Goal: Information Seeking & Learning: Learn about a topic

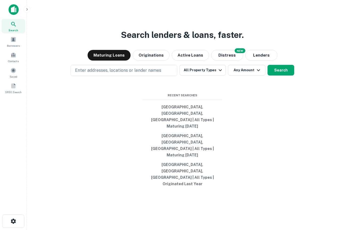
click at [241, 37] on div "Search lenders & loans, faster. Maturing Loans Originations Active Loans NEW Di…" at bounding box center [182, 128] width 303 height 230
drag, startPoint x: 232, startPoint y: 179, endPoint x: 148, endPoint y: 111, distance: 108.7
click at [148, 111] on div "Search lenders & loans, faster. Maturing Loans Originations Active Loans NEW Di…" at bounding box center [182, 128] width 303 height 230
drag, startPoint x: 158, startPoint y: 111, endPoint x: 248, endPoint y: 165, distance: 105.1
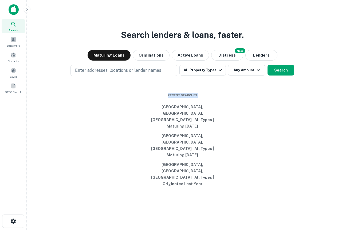
click at [248, 166] on div "Search lenders & loans, faster. Maturing Loans Originations Active Loans NEW Di…" at bounding box center [182, 128] width 303 height 230
click at [248, 165] on div "Search lenders & loans, faster. Maturing Loans Originations Active Loans NEW Di…" at bounding box center [182, 128] width 303 height 230
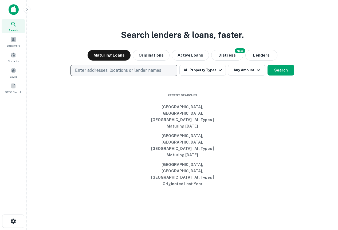
click at [141, 74] on p "Enter addresses, locations or lender names" at bounding box center [118, 70] width 86 height 6
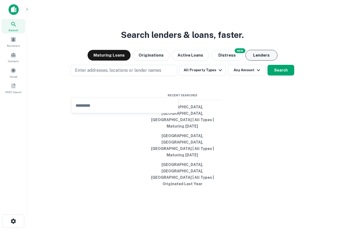
click at [253, 61] on button "Lenders" at bounding box center [261, 55] width 32 height 11
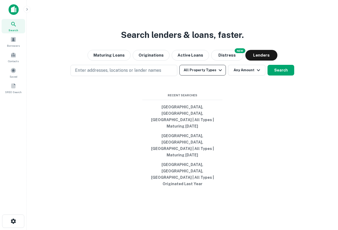
click at [212, 76] on button "All Property Types" at bounding box center [202, 70] width 46 height 11
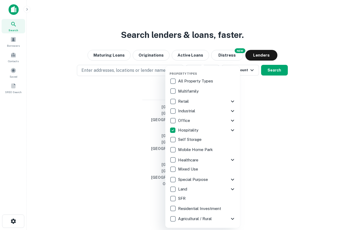
click at [279, 137] on div at bounding box center [169, 115] width 338 height 230
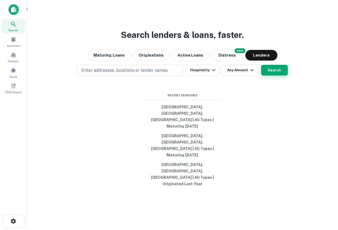
click at [272, 76] on button "Search" at bounding box center [274, 70] width 27 height 11
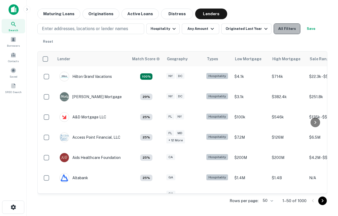
click at [286, 29] on button "All Filters" at bounding box center [287, 28] width 27 height 11
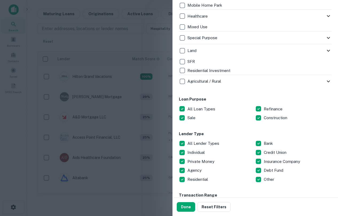
scroll to position [211, 0]
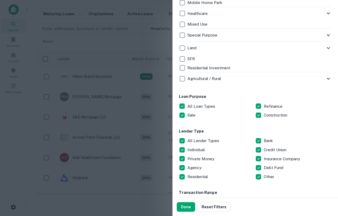
click at [177, 143] on div "Customize data sources and filters All Sources CMBS GSE Locations Enter address…" at bounding box center [255, 99] width 166 height 198
click at [184, 205] on button "Done" at bounding box center [186, 207] width 18 height 10
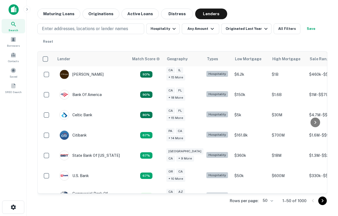
scroll to position [43, 0]
click at [291, 28] on button "All Filters" at bounding box center [287, 28] width 27 height 11
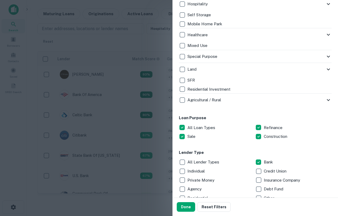
scroll to position [215, 0]
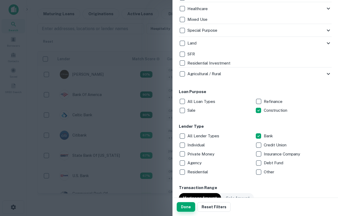
click at [189, 204] on button "Done" at bounding box center [186, 207] width 18 height 10
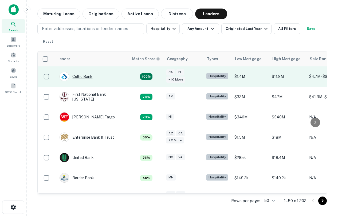
click at [84, 75] on div "Celtic Bank" at bounding box center [76, 77] width 33 height 10
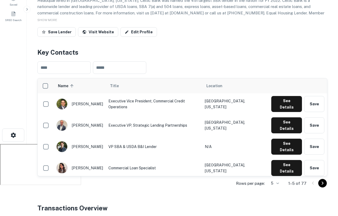
scroll to position [86, 0]
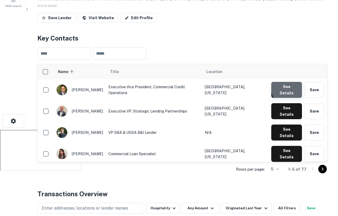
click at [294, 87] on button "See Details" at bounding box center [286, 90] width 31 height 16
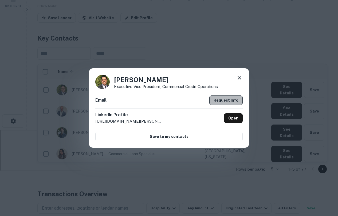
click at [233, 100] on button "Request Info" at bounding box center [225, 101] width 33 height 10
click at [240, 77] on icon at bounding box center [240, 78] width 4 height 4
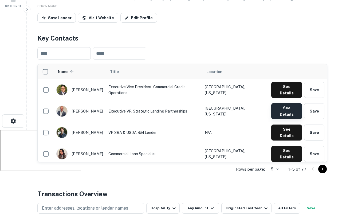
click at [293, 103] on button "See Details" at bounding box center [286, 111] width 31 height 16
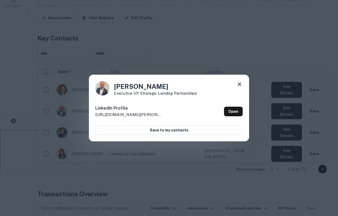
click at [240, 83] on icon at bounding box center [239, 84] width 6 height 6
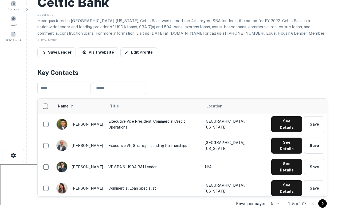
scroll to position [46, 0]
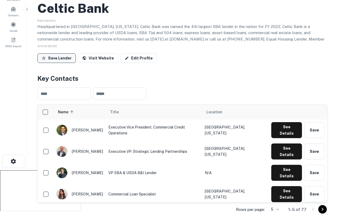
click at [62, 58] on button "Save Lender" at bounding box center [56, 58] width 38 height 10
click at [319, 127] on button "Save" at bounding box center [314, 130] width 20 height 16
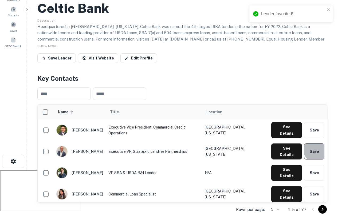
click at [318, 145] on button "Save" at bounding box center [314, 152] width 20 height 16
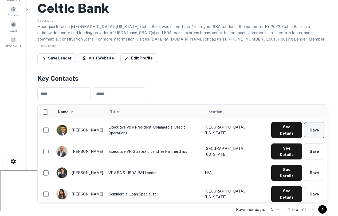
click at [312, 131] on button "Save" at bounding box center [314, 130] width 20 height 16
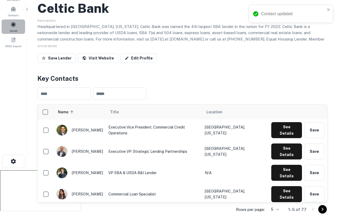
click at [11, 27] on span at bounding box center [13, 25] width 6 height 6
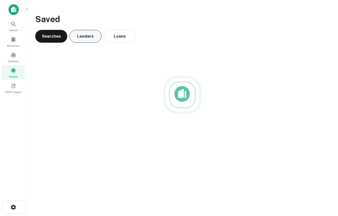
click at [92, 37] on button "Lenders" at bounding box center [85, 36] width 32 height 13
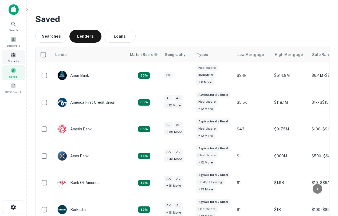
click at [17, 59] on span "Contacts" at bounding box center [13, 61] width 11 height 4
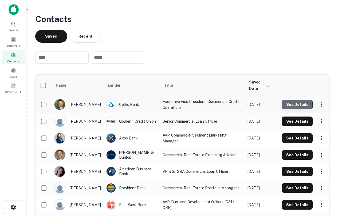
click at [291, 104] on button "See Details" at bounding box center [297, 105] width 31 height 10
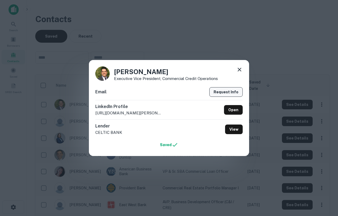
click at [228, 91] on button "Request Info" at bounding box center [225, 92] width 33 height 10
click at [240, 70] on icon at bounding box center [239, 69] width 6 height 6
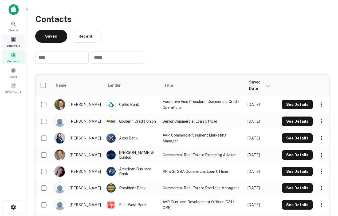
click at [10, 38] on div "Borrowers" at bounding box center [13, 41] width 23 height 14
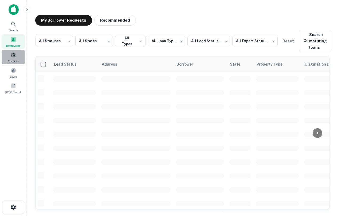
click at [17, 55] on div "Contacts" at bounding box center [13, 57] width 23 height 14
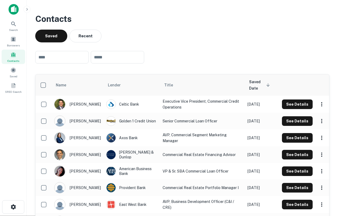
scroll to position [0, 0]
click at [81, 32] on button "Recent" at bounding box center [85, 36] width 32 height 13
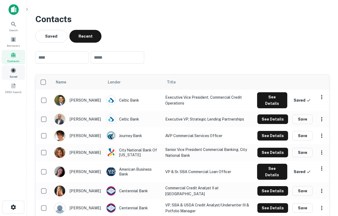
click at [10, 73] on div "Saved" at bounding box center [13, 72] width 23 height 14
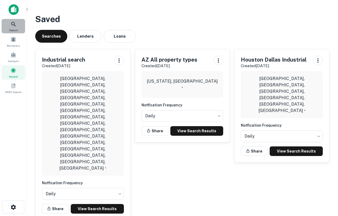
click at [12, 23] on icon at bounding box center [13, 24] width 6 height 6
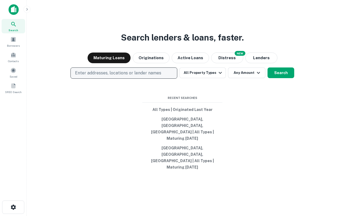
click at [145, 76] on p "Enter addresses, locations or lender names" at bounding box center [118, 73] width 86 height 6
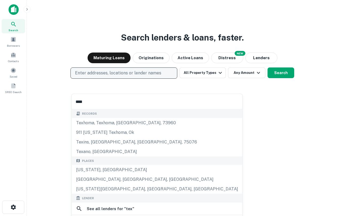
type input "*****"
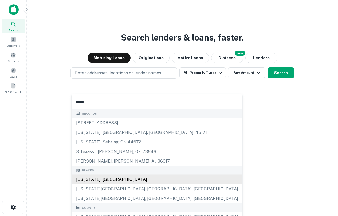
click at [100, 179] on div "[US_STATE], [GEOGRAPHIC_DATA]" at bounding box center [157, 180] width 171 height 10
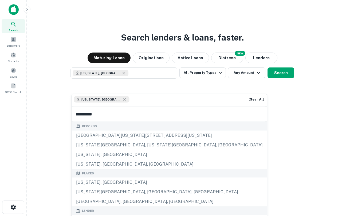
drag, startPoint x: 98, startPoint y: 115, endPoint x: 80, endPoint y: 115, distance: 18.2
click at [80, 115] on input "**********" at bounding box center [169, 114] width 195 height 15
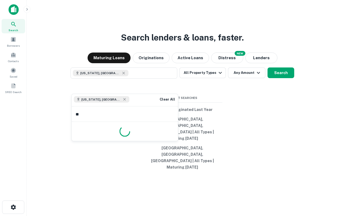
type input "*"
type input "**********"
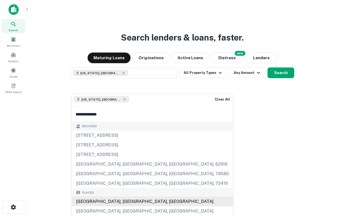
click at [98, 202] on div "San Francisco, CA, USA" at bounding box center [152, 202] width 161 height 10
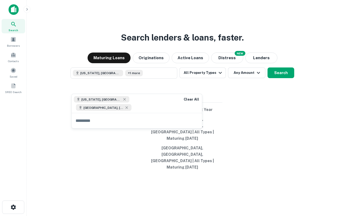
click at [102, 113] on input "text" at bounding box center [137, 120] width 130 height 15
click at [267, 113] on div "Search lenders & loans, faster. Maturing Loans Originations Active Loans NEW Di…" at bounding box center [182, 121] width 303 height 216
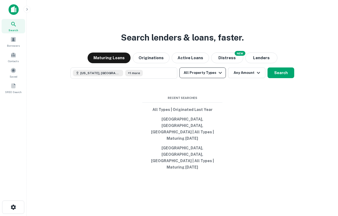
click at [213, 78] on button "All Property Types" at bounding box center [202, 73] width 46 height 11
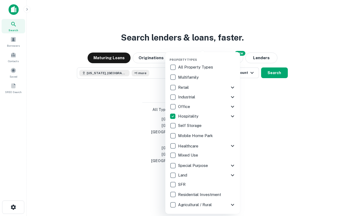
click at [267, 111] on div at bounding box center [169, 108] width 338 height 216
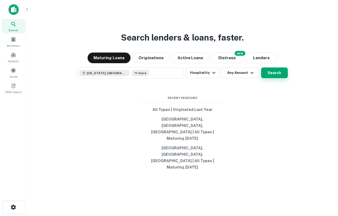
click at [273, 78] on button "Search" at bounding box center [274, 73] width 27 height 11
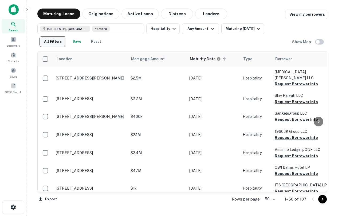
click at [60, 40] on button "All Filters" at bounding box center [53, 41] width 27 height 11
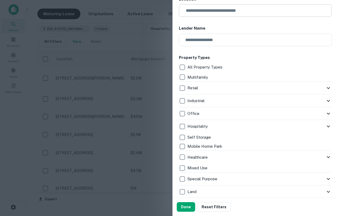
scroll to position [70, 0]
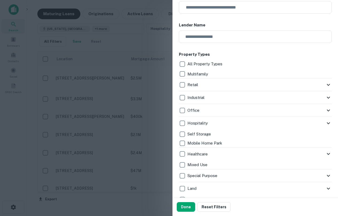
click at [328, 123] on icon at bounding box center [328, 124] width 3 height 2
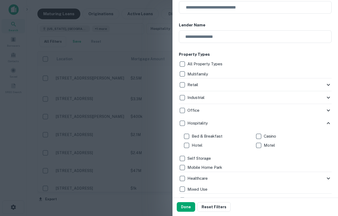
click at [323, 124] on div "Hospitality" at bounding box center [252, 123] width 146 height 9
click at [329, 124] on icon at bounding box center [328, 123] width 6 height 6
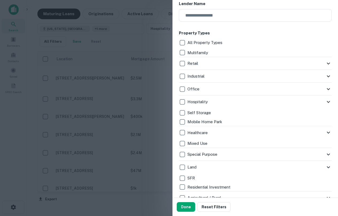
scroll to position [117, 0]
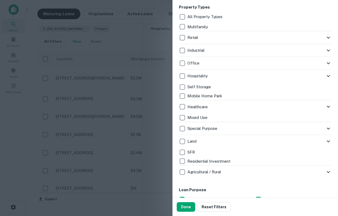
click at [329, 128] on icon at bounding box center [328, 129] width 6 height 6
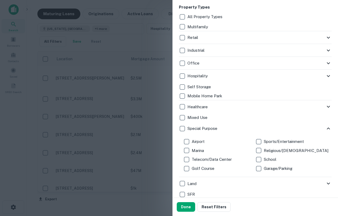
scroll to position [135, 0]
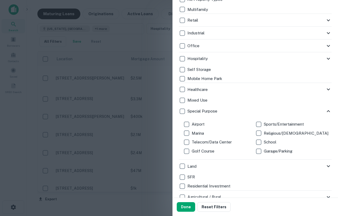
click at [331, 109] on icon at bounding box center [328, 111] width 6 height 6
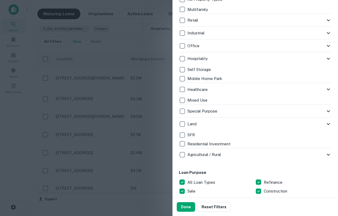
click at [327, 124] on icon at bounding box center [328, 124] width 6 height 6
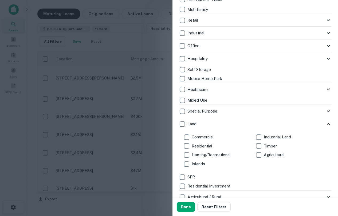
scroll to position [150, 0]
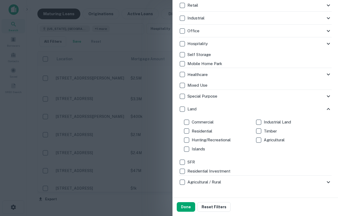
click at [327, 109] on icon at bounding box center [328, 109] width 3 height 2
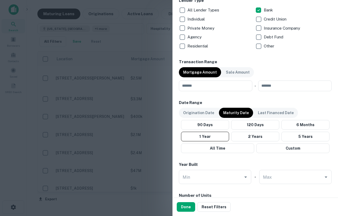
scroll to position [341, 0]
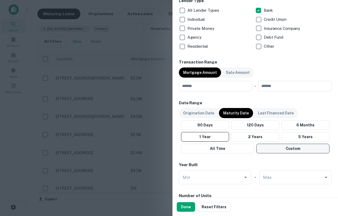
click at [281, 150] on button "Custom" at bounding box center [292, 149] width 73 height 10
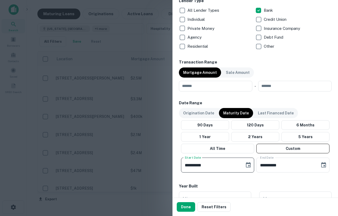
click at [188, 167] on input "**********" at bounding box center [211, 165] width 60 height 15
type input "**********"
click at [279, 167] on input "**********" at bounding box center [286, 165] width 60 height 15
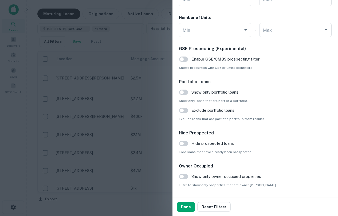
scroll to position [541, 0]
type input "**********"
click at [187, 203] on button "Done" at bounding box center [186, 207] width 18 height 10
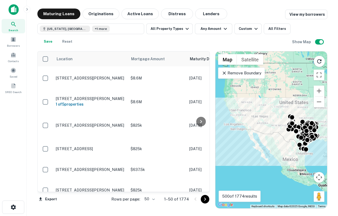
drag, startPoint x: 262, startPoint y: 113, endPoint x: 274, endPoint y: 123, distance: 16.1
click at [274, 123] on div "To activate drag with keyboard, press Alt + Enter. Once in keyboard drag state,…" at bounding box center [271, 130] width 112 height 157
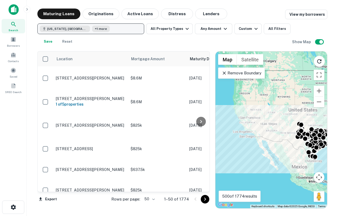
click at [104, 33] on button "Texas, USA +1 more" at bounding box center [90, 28] width 107 height 11
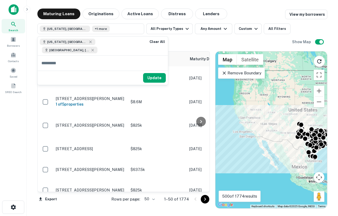
click at [239, 109] on div "To activate drag with keyboard, press Alt + Enter. Once in keyboard drag state,…" at bounding box center [271, 130] width 112 height 157
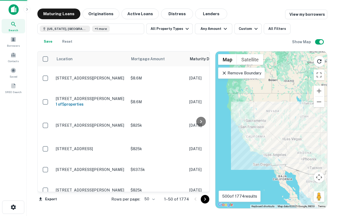
click at [242, 137] on div "To activate drag with keyboard, press Alt + Enter. Once in keyboard drag state,…" at bounding box center [271, 130] width 112 height 157
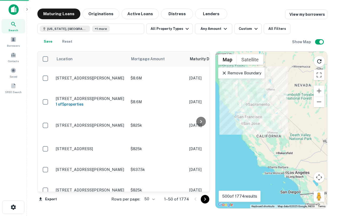
click at [242, 137] on div "To activate drag with keyboard, press Alt + Enter. Once in keyboard drag state,…" at bounding box center [271, 130] width 112 height 157
click at [233, 126] on div "To activate drag with keyboard, press Alt + Enter. Once in keyboard drag state,…" at bounding box center [271, 130] width 112 height 157
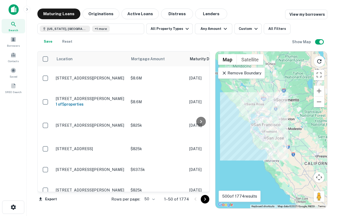
drag, startPoint x: 234, startPoint y: 118, endPoint x: 248, endPoint y: 136, distance: 23.0
click at [249, 136] on div "To activate drag with keyboard, press Alt + Enter. Once in keyboard drag state,…" at bounding box center [271, 130] width 112 height 157
click at [250, 137] on div "To activate drag with keyboard, press Alt + Enter. Once in keyboard drag state,…" at bounding box center [271, 130] width 112 height 157
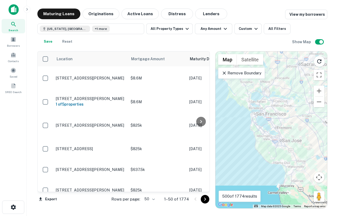
click at [261, 121] on div "To activate drag with keyboard, press Alt + Enter. Once in keyboard drag state,…" at bounding box center [271, 130] width 112 height 157
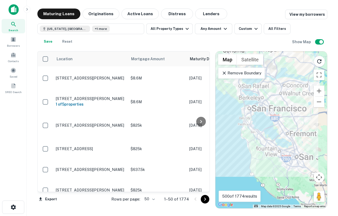
click at [261, 121] on div "To activate drag with keyboard, press Alt + Enter. Once in keyboard drag state,…" at bounding box center [271, 130] width 112 height 157
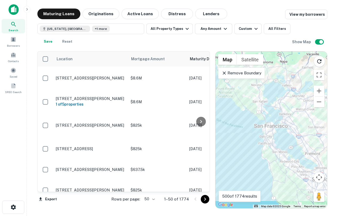
drag, startPoint x: 249, startPoint y: 120, endPoint x: 272, endPoint y: 139, distance: 30.0
click at [272, 139] on div "To activate drag with keyboard, press Alt + Enter. Once in keyboard drag state,…" at bounding box center [271, 130] width 112 height 157
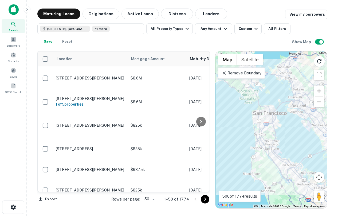
click at [266, 132] on div "To activate drag with keyboard, press Alt + Enter. Once in keyboard drag state,…" at bounding box center [271, 130] width 112 height 157
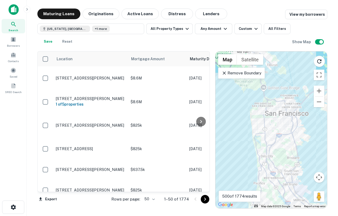
drag, startPoint x: 265, startPoint y: 98, endPoint x: 277, endPoint y: 119, distance: 24.3
click at [277, 119] on div "To activate drag with keyboard, press Alt + Enter. Once in keyboard drag state,…" at bounding box center [271, 130] width 112 height 157
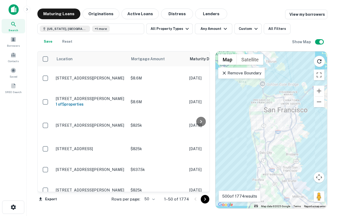
click at [252, 73] on p "Remove Boundary" at bounding box center [242, 73] width 40 height 6
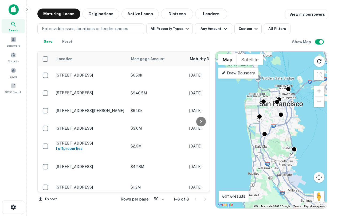
drag, startPoint x: 297, startPoint y: 148, endPoint x: 291, endPoint y: 139, distance: 10.6
click at [291, 139] on div "To activate drag with keyboard, press Alt + Enter. Once in keyboard drag state,…" at bounding box center [271, 130] width 112 height 157
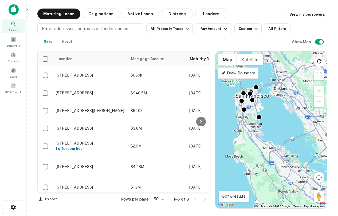
drag, startPoint x: 258, startPoint y: 108, endPoint x: 240, endPoint y: 100, distance: 19.2
click at [240, 100] on div "To activate drag with keyboard, press Alt + Enter. Once in keyboard drag state,…" at bounding box center [271, 130] width 112 height 157
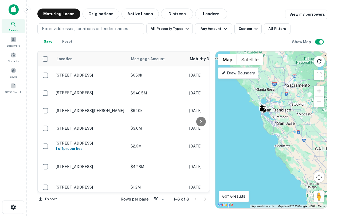
drag, startPoint x: 283, startPoint y: 122, endPoint x: 219, endPoint y: 93, distance: 70.3
click at [219, 93] on div "To activate drag with keyboard, press Alt + Enter. Once in keyboard drag state,…" at bounding box center [271, 130] width 112 height 157
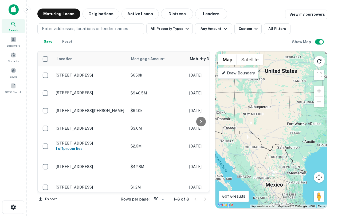
drag, startPoint x: 292, startPoint y: 135, endPoint x: 238, endPoint y: 121, distance: 55.9
click at [238, 121] on div "To activate drag with keyboard, press Alt + Enter. Once in keyboard drag state,…" at bounding box center [271, 130] width 112 height 157
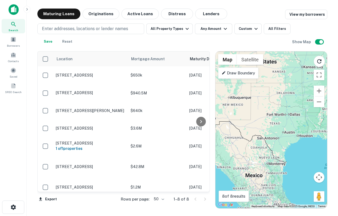
drag, startPoint x: 248, startPoint y: 128, endPoint x: 294, endPoint y: 133, distance: 45.6
click at [294, 133] on div "To activate drag with keyboard, press Alt + Enter. Once in keyboard drag state,…" at bounding box center [271, 130] width 112 height 157
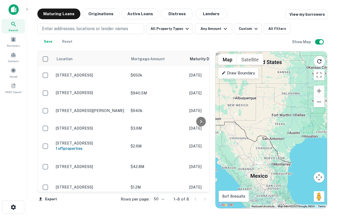
click at [295, 123] on div "To activate drag with keyboard, press Alt + Enter. Once in keyboard drag state,…" at bounding box center [271, 130] width 112 height 157
click at [316, 67] on div "To activate drag with keyboard, press Alt + Enter. Once in keyboard drag state,…" at bounding box center [271, 130] width 112 height 157
click at [317, 65] on button "Reload search area" at bounding box center [319, 61] width 11 height 11
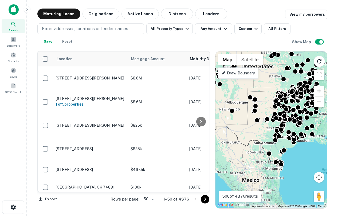
drag, startPoint x: 271, startPoint y: 129, endPoint x: 262, endPoint y: 133, distance: 9.8
click at [262, 133] on div "To activate drag with keyboard, press Alt + Enter. Once in keyboard drag state,…" at bounding box center [271, 130] width 112 height 157
click at [287, 139] on div at bounding box center [290, 138] width 8 height 8
click at [265, 144] on div "To activate drag with keyboard, press Alt + Enter. Once in keyboard drag state,…" at bounding box center [271, 130] width 112 height 157
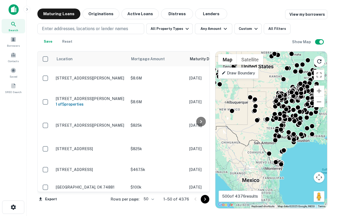
click at [265, 144] on div "To activate drag with keyboard, press Alt + Enter. Once in keyboard drag state,…" at bounding box center [271, 130] width 112 height 157
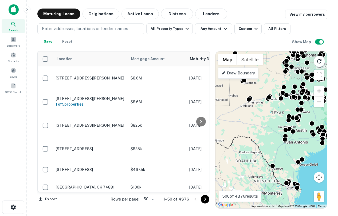
click at [306, 148] on div "To activate drag with keyboard, press Alt + Enter. Once in keyboard drag state,…" at bounding box center [271, 130] width 112 height 157
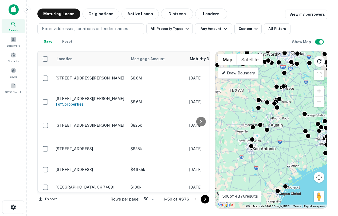
drag, startPoint x: 306, startPoint y: 148, endPoint x: 292, endPoint y: 161, distance: 19.5
click at [292, 161] on div "To activate drag with keyboard, press Alt + Enter. Once in keyboard drag state,…" at bounding box center [271, 130] width 112 height 157
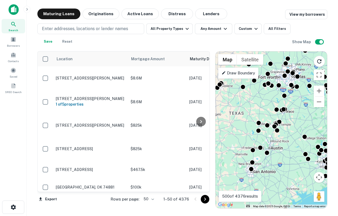
drag, startPoint x: 248, startPoint y: 113, endPoint x: 247, endPoint y: 139, distance: 25.9
click at [247, 139] on div "To activate drag with keyboard, press Alt + Enter. Once in keyboard drag state,…" at bounding box center [271, 130] width 112 height 157
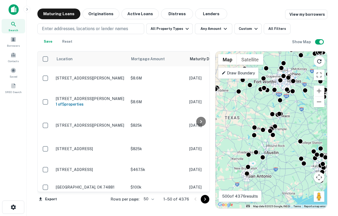
drag, startPoint x: 269, startPoint y: 105, endPoint x: 264, endPoint y: 109, distance: 6.1
click at [264, 109] on div "To activate drag with keyboard, press Alt + Enter. Once in keyboard drag state,…" at bounding box center [271, 130] width 112 height 157
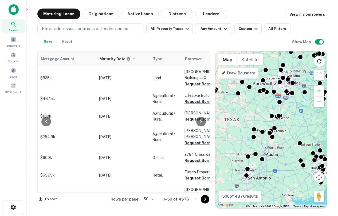
scroll to position [0, 90]
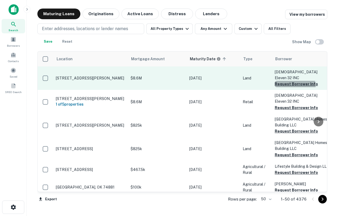
click at [294, 81] on button "Request Borrower Info" at bounding box center [296, 84] width 43 height 6
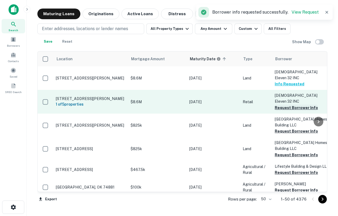
click at [287, 105] on button "Request Borrower Info" at bounding box center [296, 108] width 43 height 6
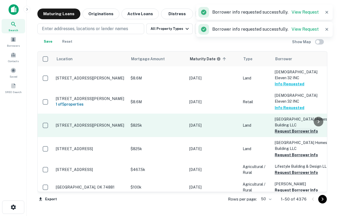
click at [284, 128] on button "Request Borrower Info" at bounding box center [296, 131] width 43 height 6
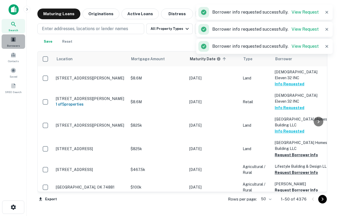
click at [9, 46] on span "Borrowers" at bounding box center [13, 46] width 13 height 4
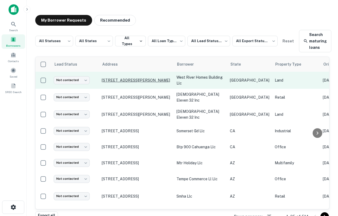
click at [140, 80] on p "[STREET_ADDRESS][PERSON_NAME]" at bounding box center [136, 80] width 69 height 5
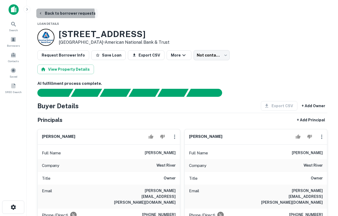
click at [56, 16] on button "Back to borrower requests" at bounding box center [66, 14] width 61 height 10
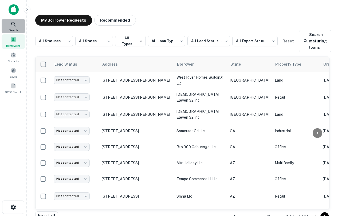
click at [15, 26] on icon at bounding box center [13, 24] width 6 height 6
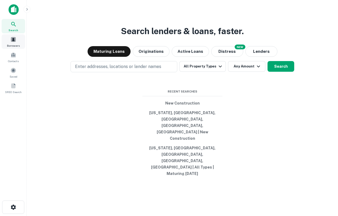
click at [13, 44] on span "Borrowers" at bounding box center [13, 46] width 13 height 4
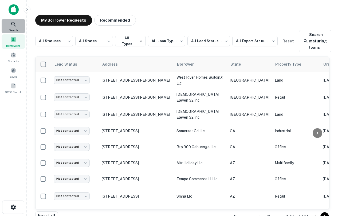
click at [17, 27] on div "Search" at bounding box center [13, 26] width 23 height 14
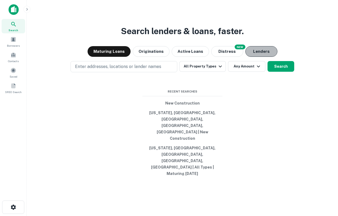
click at [258, 57] on button "Lenders" at bounding box center [261, 51] width 32 height 11
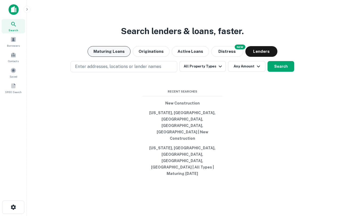
click at [93, 57] on button "Maturing Loans" at bounding box center [109, 51] width 43 height 11
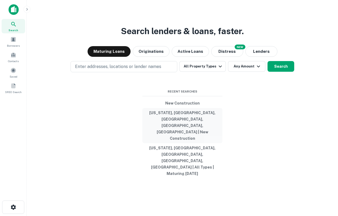
click at [184, 131] on button "[US_STATE], [GEOGRAPHIC_DATA], [GEOGRAPHIC_DATA], [GEOGRAPHIC_DATA], [GEOGRAPHI…" at bounding box center [182, 125] width 80 height 35
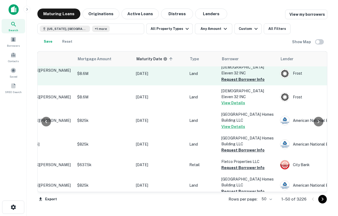
scroll to position [0, 53]
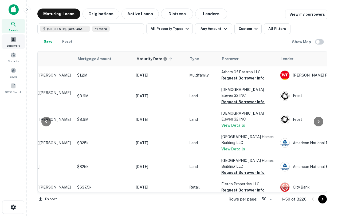
click at [12, 41] on span at bounding box center [13, 40] width 6 height 6
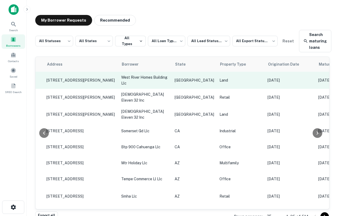
scroll to position [0, 47]
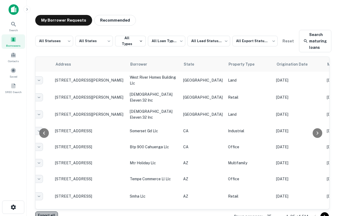
click at [49, 214] on button "Export all" at bounding box center [46, 216] width 23 height 8
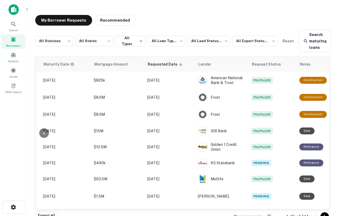
scroll to position [0, 349]
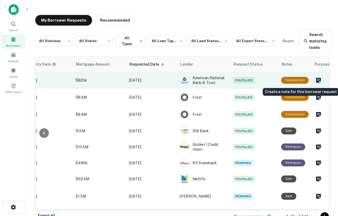
click at [315, 80] on icon "Create a note for this borrower request" at bounding box center [318, 80] width 6 height 6
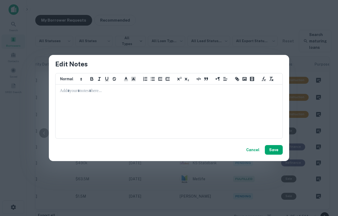
click at [170, 123] on div at bounding box center [169, 111] width 226 height 53
click at [256, 148] on button "Cancel" at bounding box center [253, 150] width 18 height 10
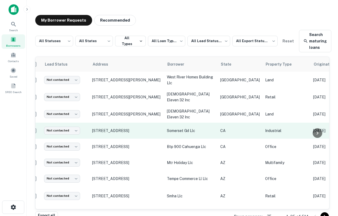
scroll to position [0, 0]
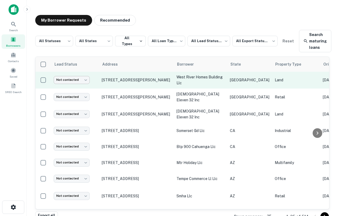
click at [75, 80] on body "**********" at bounding box center [169, 108] width 338 height 216
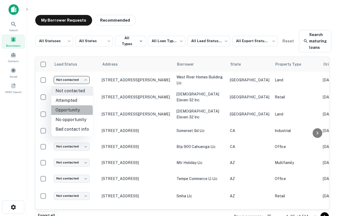
click at [66, 111] on li "Opportunity" at bounding box center [72, 110] width 42 height 10
type input "**********"
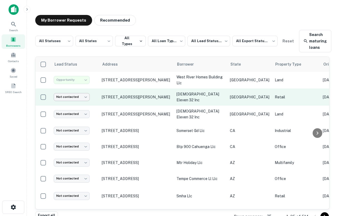
click at [76, 96] on body "**********" at bounding box center [169, 108] width 338 height 216
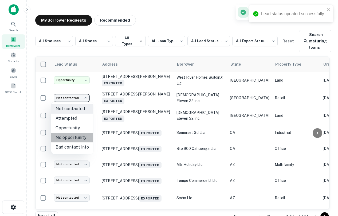
click at [75, 136] on li "No opportunity" at bounding box center [72, 138] width 42 height 10
type input "**********"
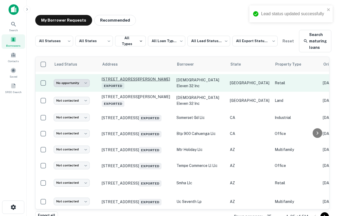
scroll to position [0, 0]
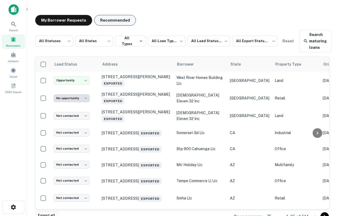
click at [116, 22] on button "Recommended" at bounding box center [115, 20] width 42 height 11
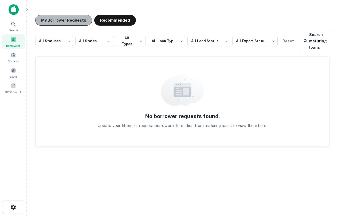
click at [68, 19] on button "My Borrower Requests" at bounding box center [63, 20] width 57 height 11
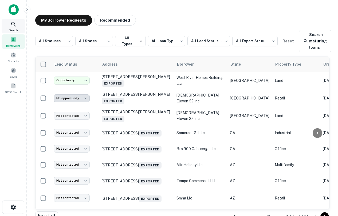
click at [15, 21] on icon at bounding box center [13, 24] width 6 height 6
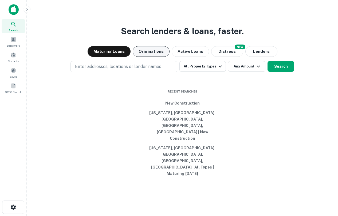
click at [157, 57] on button "Originations" at bounding box center [151, 51] width 37 height 11
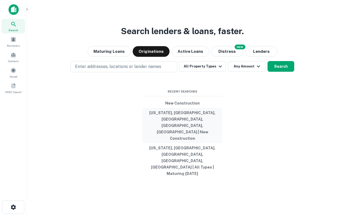
click at [187, 132] on button "[US_STATE], [GEOGRAPHIC_DATA], [GEOGRAPHIC_DATA], [GEOGRAPHIC_DATA], [GEOGRAPHI…" at bounding box center [182, 125] width 80 height 35
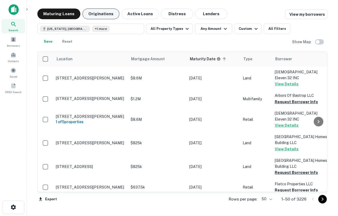
click at [102, 12] on button "Originations" at bounding box center [101, 14] width 37 height 11
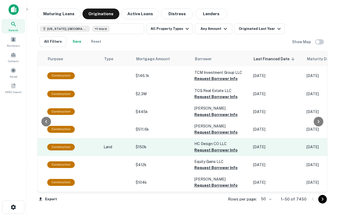
scroll to position [0, 164]
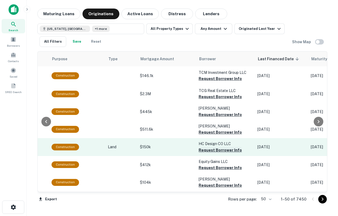
click at [207, 151] on button "Request Borrower Info" at bounding box center [220, 150] width 43 height 6
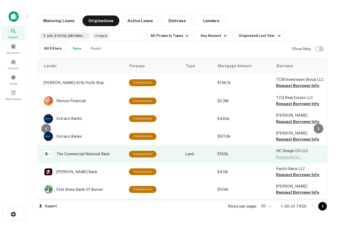
scroll to position [0, 0]
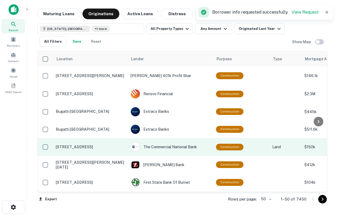
click at [82, 145] on p "[STREET_ADDRESS]" at bounding box center [90, 147] width 69 height 5
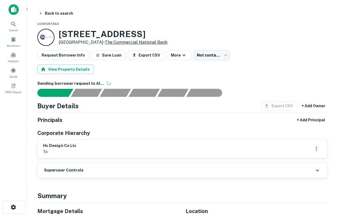
click at [156, 43] on link "The Commercial National Bank" at bounding box center [136, 42] width 63 height 5
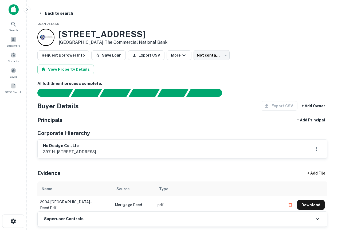
click at [16, 9] on img at bounding box center [14, 9] width 10 height 11
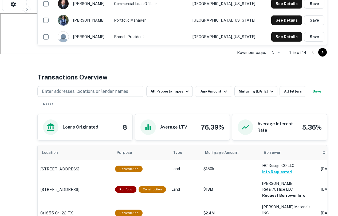
scroll to position [203, 0]
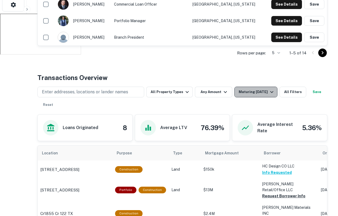
click at [255, 95] on div "Maturing [DATE]" at bounding box center [257, 92] width 36 height 6
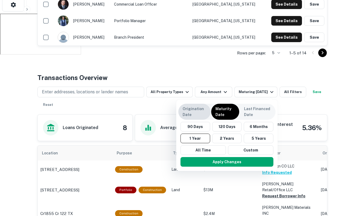
click at [201, 108] on p "Origination Date" at bounding box center [195, 112] width 24 height 12
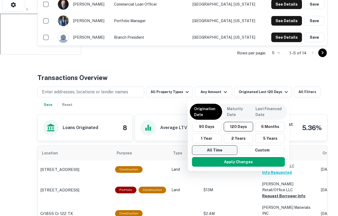
click at [215, 149] on button "All Time" at bounding box center [214, 151] width 45 height 10
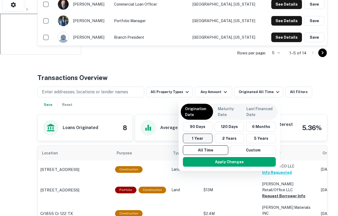
drag, startPoint x: 230, startPoint y: 162, endPoint x: 205, endPoint y: 135, distance: 37.1
click at [205, 135] on div "Origination Date Maturity Date Last Financed Date 90 Days 120 Days 6 Months 1 Y…" at bounding box center [229, 136] width 101 height 72
click at [205, 135] on button "1 Year" at bounding box center [198, 139] width 30 height 10
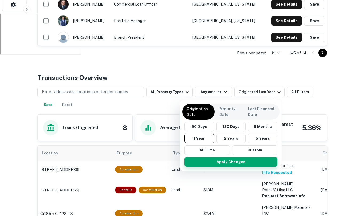
click at [222, 159] on button "Apply Changes" at bounding box center [231, 162] width 93 height 10
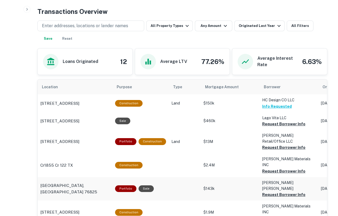
scroll to position [146, 0]
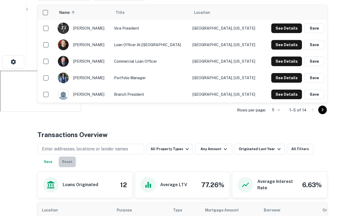
click at [72, 161] on button "Reset" at bounding box center [67, 162] width 17 height 11
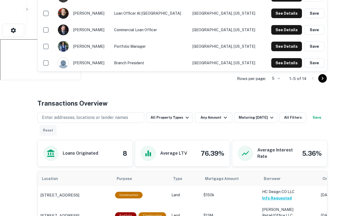
scroll to position [177, 0]
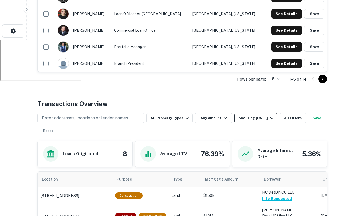
click at [247, 120] on div "Maturing [DATE]" at bounding box center [257, 118] width 36 height 6
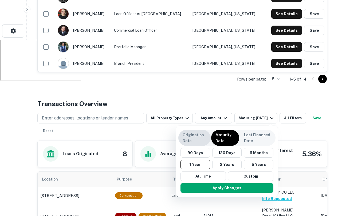
click at [193, 141] on p "Origination Date" at bounding box center [195, 138] width 24 height 12
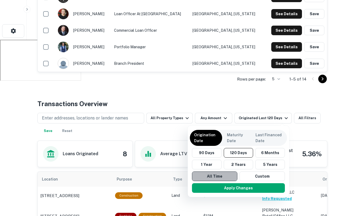
click at [213, 177] on button "All Time" at bounding box center [214, 177] width 45 height 10
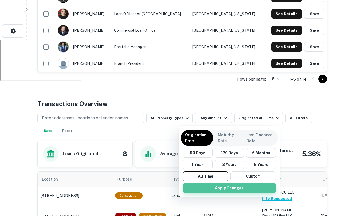
click at [221, 188] on button "Apply Changes" at bounding box center [229, 188] width 93 height 10
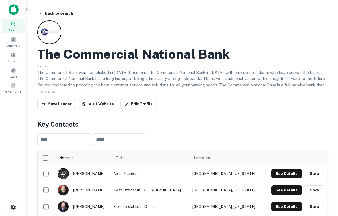
click at [12, 23] on icon at bounding box center [13, 24] width 6 height 6
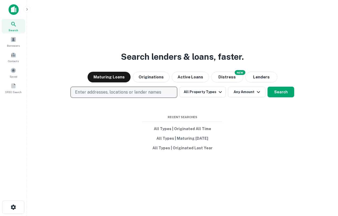
click at [103, 94] on p "Enter addresses, locations or lender names" at bounding box center [118, 92] width 86 height 6
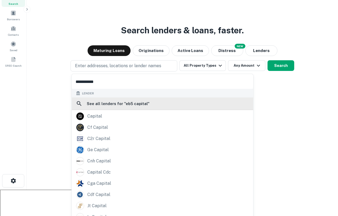
scroll to position [33, 0]
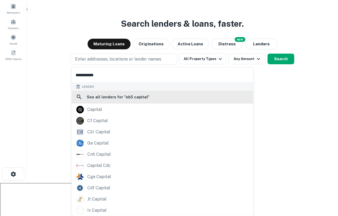
type input "**********"
click at [120, 98] on h6 "See all lenders for " eb5 capital "" at bounding box center [118, 97] width 63 height 6
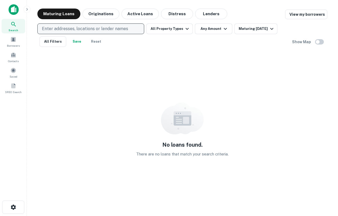
click at [92, 32] on button "Enter addresses, locations or lender names" at bounding box center [90, 28] width 107 height 11
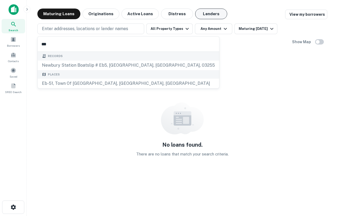
type input "***"
click at [213, 11] on button "Lenders" at bounding box center [211, 14] width 32 height 11
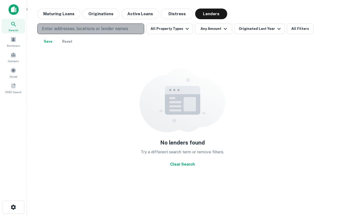
click at [97, 30] on p "Enter addresses, locations or lender names" at bounding box center [85, 29] width 86 height 6
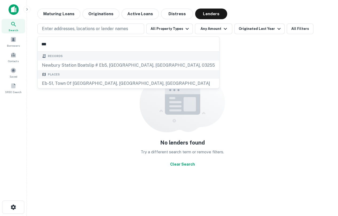
click at [79, 45] on input "***" at bounding box center [129, 44] width 182 height 15
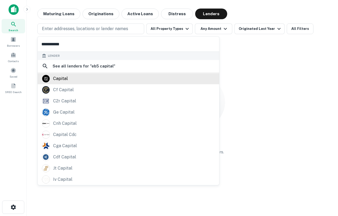
scroll to position [47, 0]
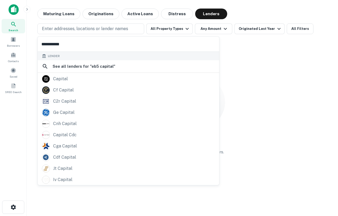
click at [84, 45] on input "**********" at bounding box center [129, 44] width 182 height 15
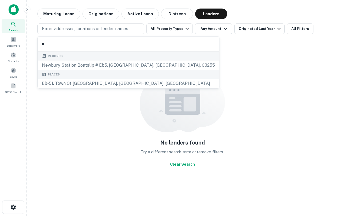
type input "*"
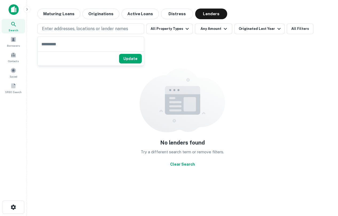
click at [221, 90] on img at bounding box center [182, 100] width 85 height 64
click at [183, 166] on button "Clear Search" at bounding box center [182, 165] width 29 height 10
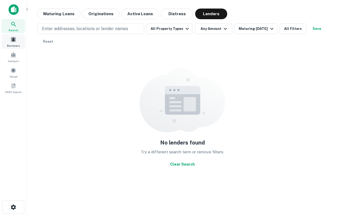
click at [10, 38] on div "Borrowers" at bounding box center [13, 41] width 23 height 14
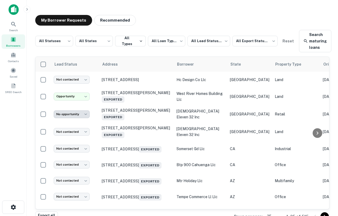
click at [11, 46] on span "Borrowers" at bounding box center [13, 46] width 14 height 4
click at [15, 26] on icon at bounding box center [13, 24] width 6 height 6
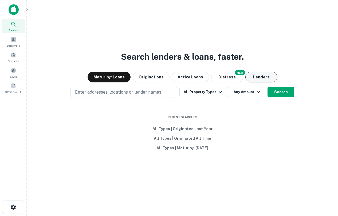
click at [271, 76] on button "Lenders" at bounding box center [261, 77] width 32 height 11
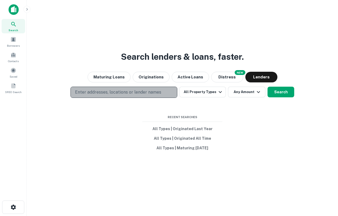
click at [131, 96] on button "Enter addresses, locations or lender names" at bounding box center [123, 92] width 107 height 11
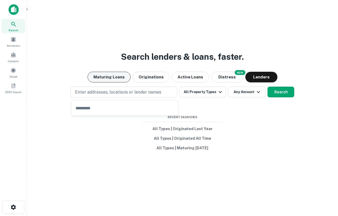
click at [122, 74] on button "Maturing Loans" at bounding box center [109, 77] width 43 height 11
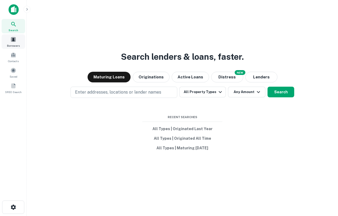
click at [12, 40] on span at bounding box center [13, 40] width 6 height 6
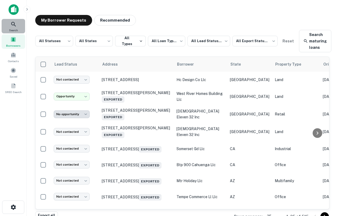
click at [15, 28] on span "Search" at bounding box center [13, 30] width 9 height 4
